Goal: Task Accomplishment & Management: Use online tool/utility

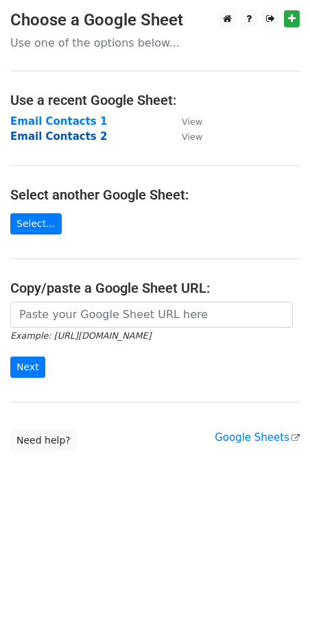
click at [65, 137] on strong "Email Contacts 2" at bounding box center [58, 136] width 97 height 12
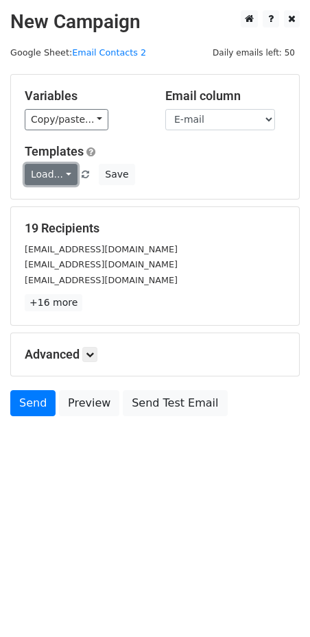
click at [56, 170] on link "Load..." at bounding box center [51, 174] width 53 height 21
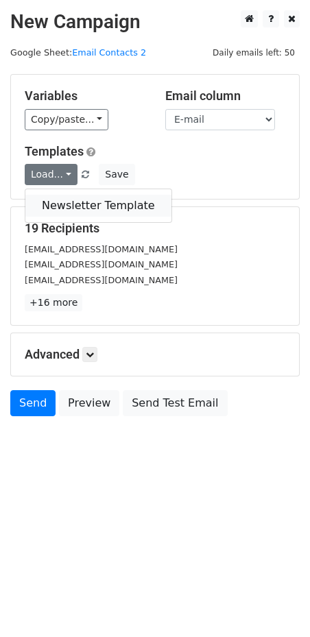
click at [60, 203] on link "Newsletter Template" at bounding box center [98, 206] width 146 height 22
